Goal: Transaction & Acquisition: Purchase product/service

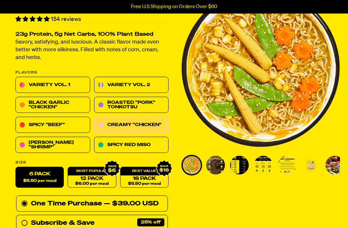
scroll to position [55, 0]
click at [64, 87] on link "Variety Vol. 1" at bounding box center [52, 85] width 75 height 16
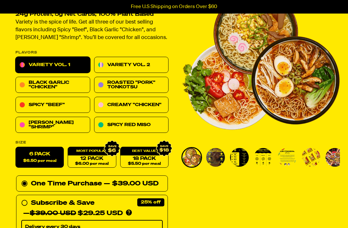
scroll to position [53, 0]
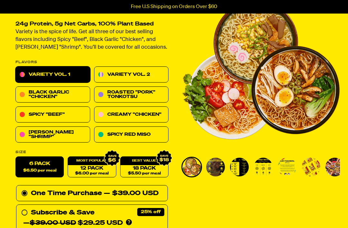
click at [264, 168] on img "Go to slide 4" at bounding box center [263, 166] width 19 height 19
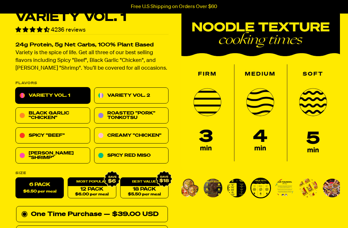
scroll to position [32, 0]
click at [313, 188] on img "Go to slide 6" at bounding box center [308, 188] width 19 height 19
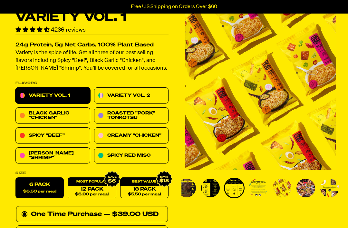
scroll to position [33, 0]
click at [282, 190] on img "Go to slide 6" at bounding box center [281, 187] width 19 height 19
click at [277, 186] on img "Go to slide 6" at bounding box center [281, 187] width 19 height 19
click at [256, 189] on img "Go to slide 5" at bounding box center [257, 187] width 19 height 19
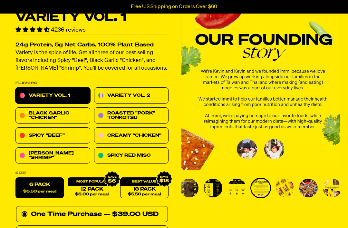
click at [221, 190] on img "Go to slide 3" at bounding box center [212, 187] width 19 height 19
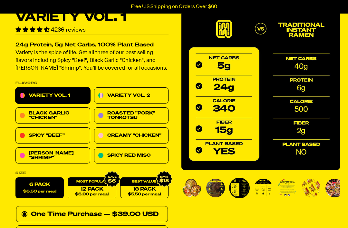
click at [197, 194] on img "Go to slide 1" at bounding box center [191, 187] width 19 height 19
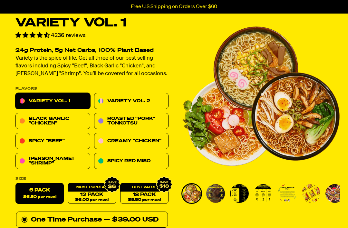
scroll to position [0, 0]
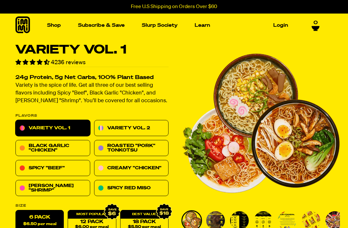
click at [159, 167] on link "Creamy "Chicken"" at bounding box center [131, 168] width 75 height 16
